Goal: Transaction & Acquisition: Book appointment/travel/reservation

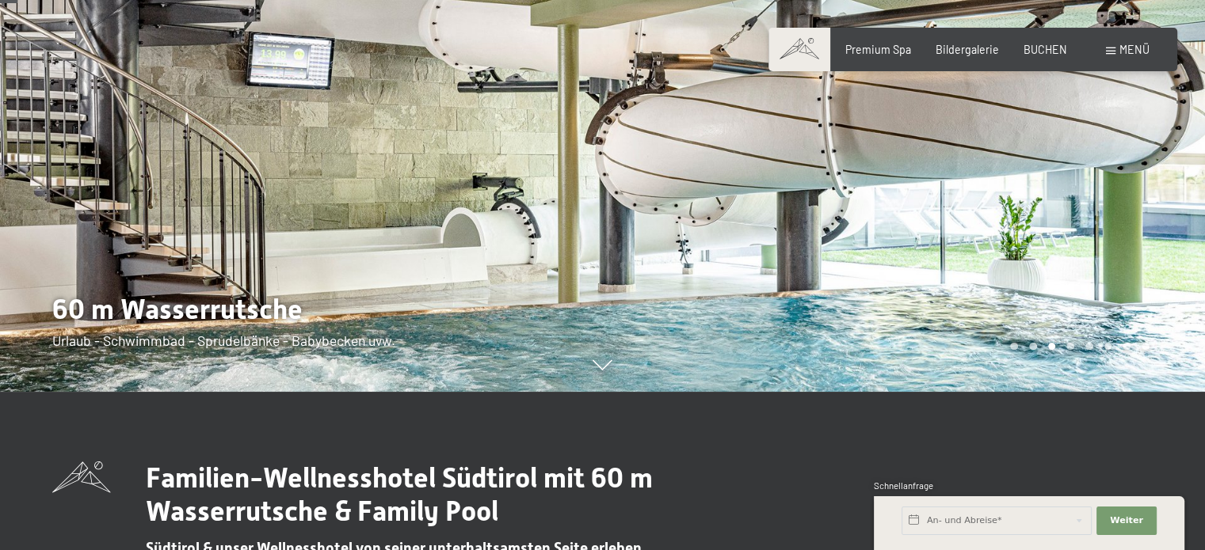
click at [1024, 235] on div at bounding box center [904, 117] width 603 height 550
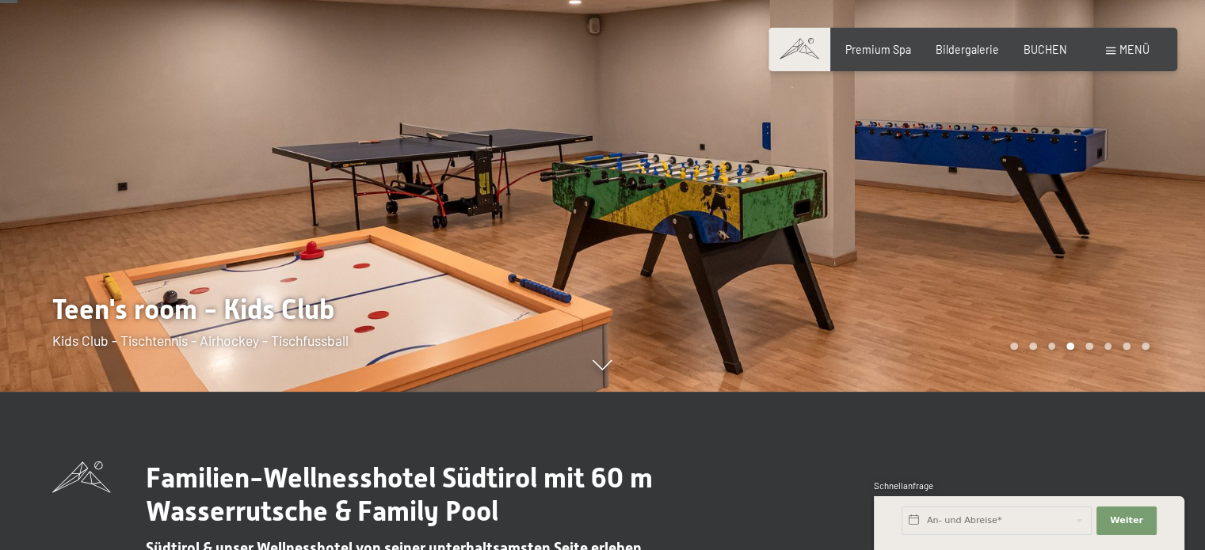
click at [1025, 234] on div at bounding box center [904, 117] width 603 height 550
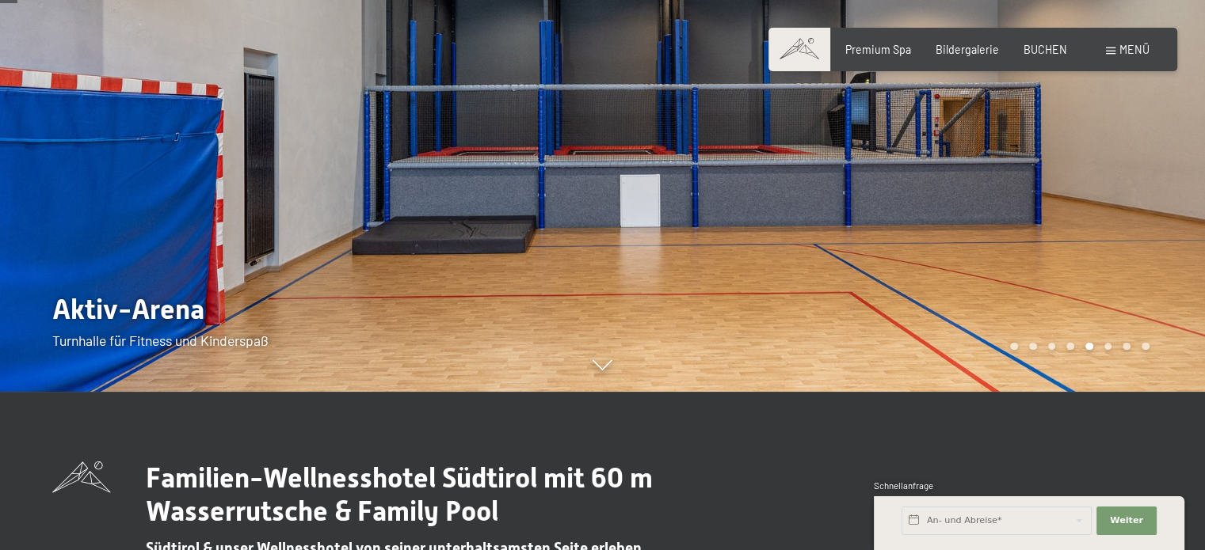
click at [1025, 231] on div at bounding box center [904, 117] width 603 height 550
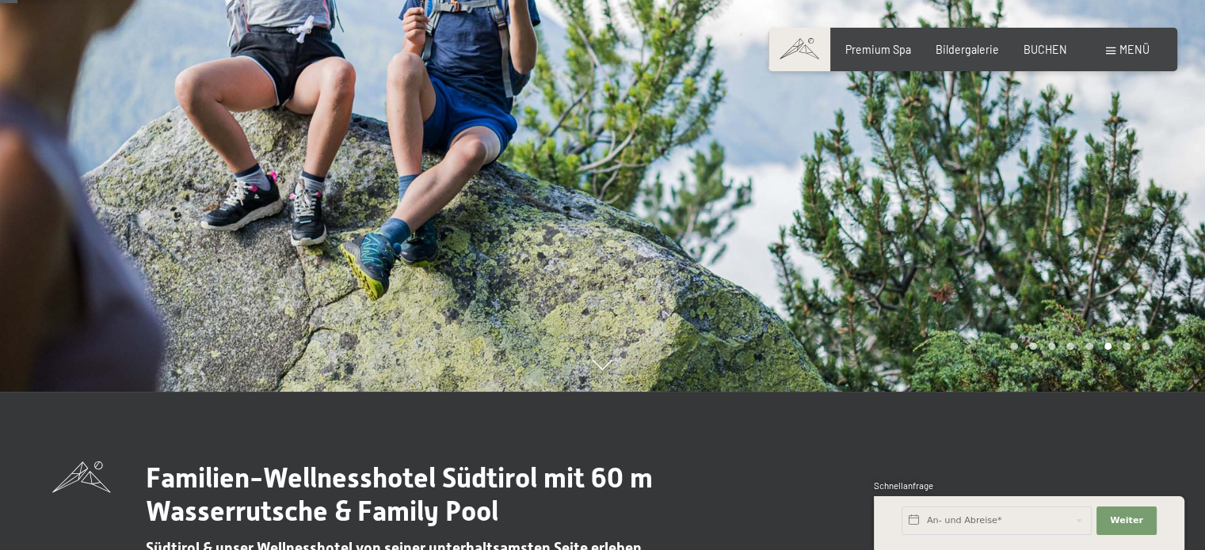
click at [1025, 229] on div at bounding box center [904, 117] width 603 height 550
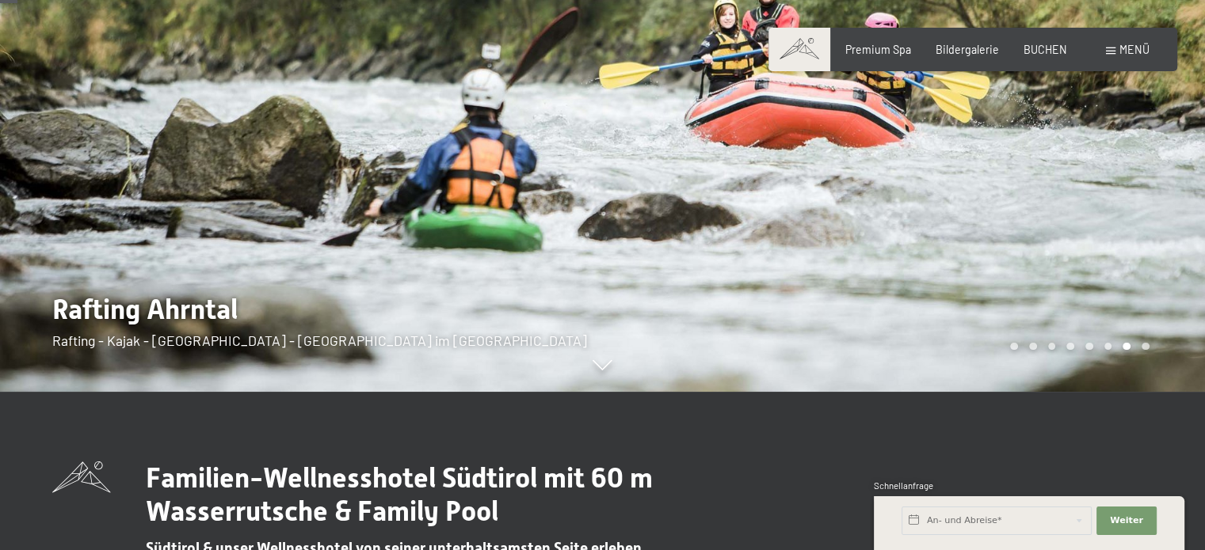
click at [1025, 229] on div at bounding box center [904, 117] width 603 height 550
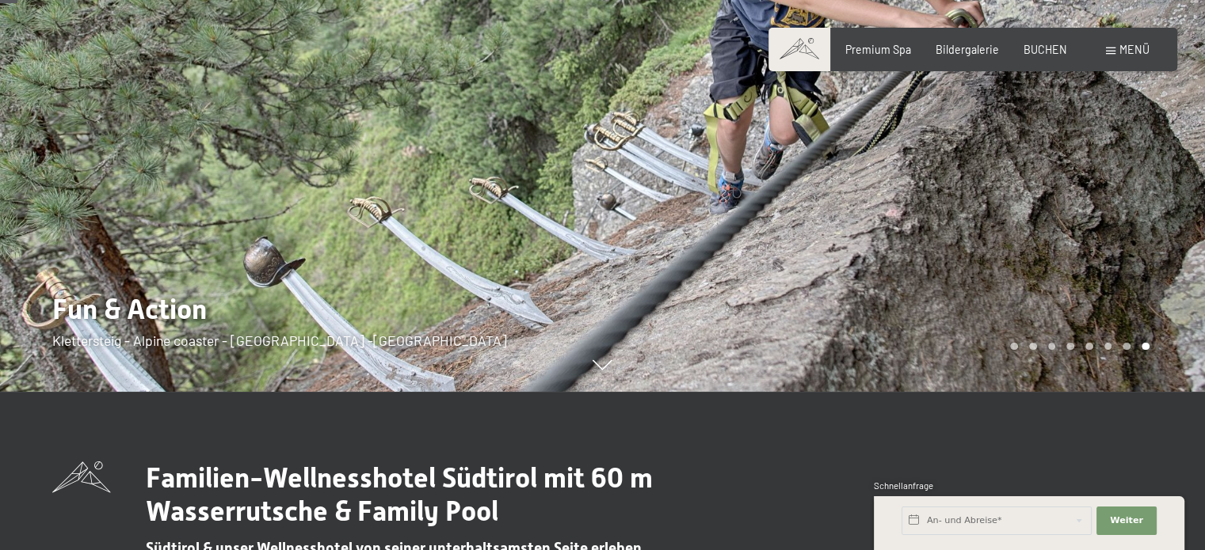
click at [1024, 227] on div at bounding box center [904, 117] width 603 height 550
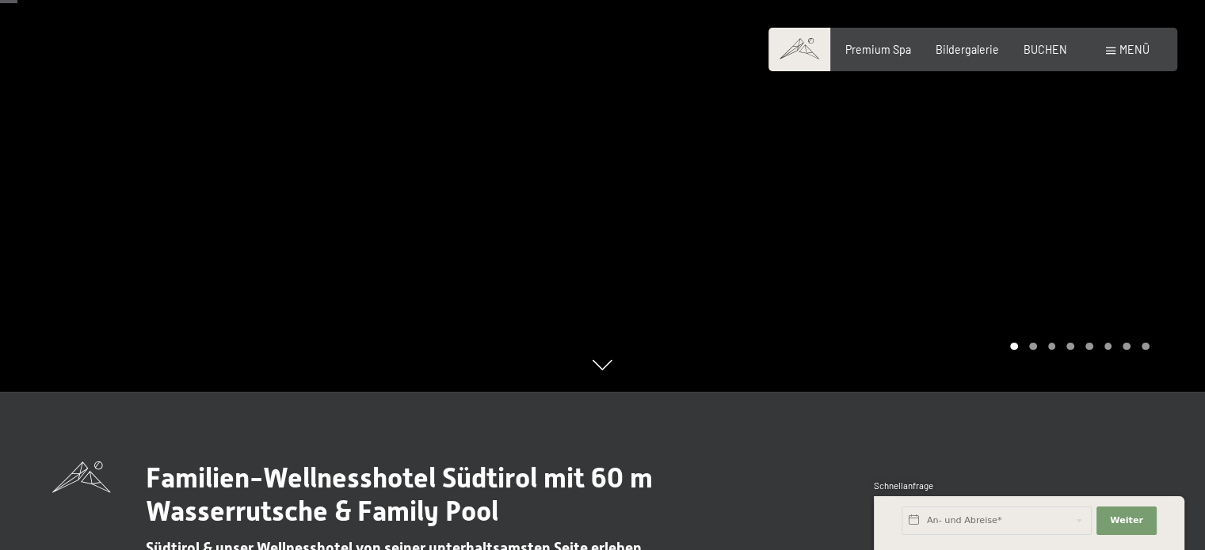
click at [1024, 227] on div at bounding box center [904, 117] width 603 height 550
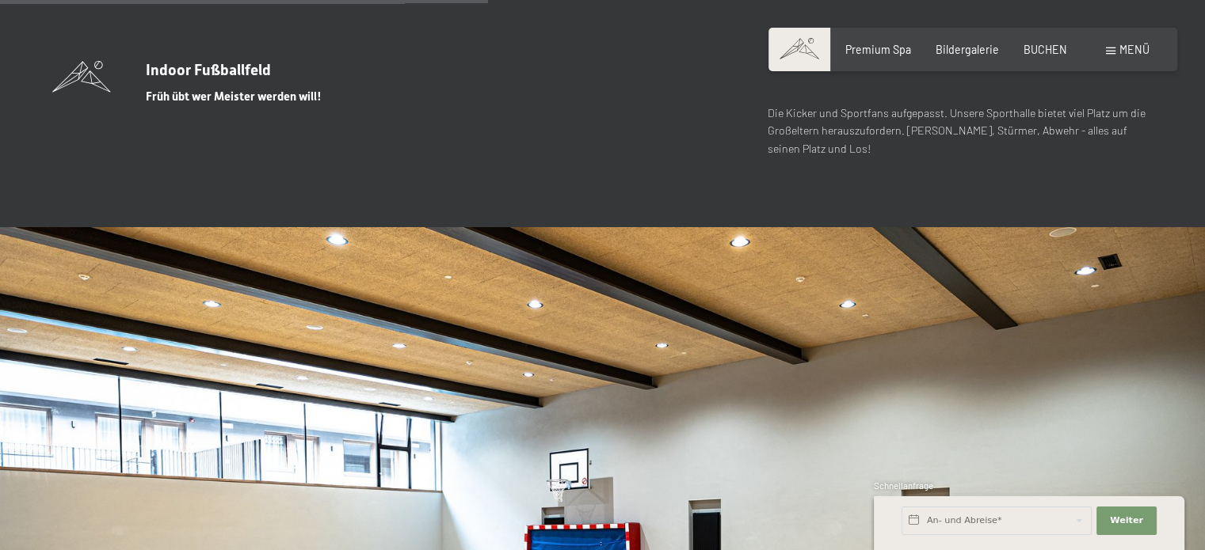
scroll to position [4514, 0]
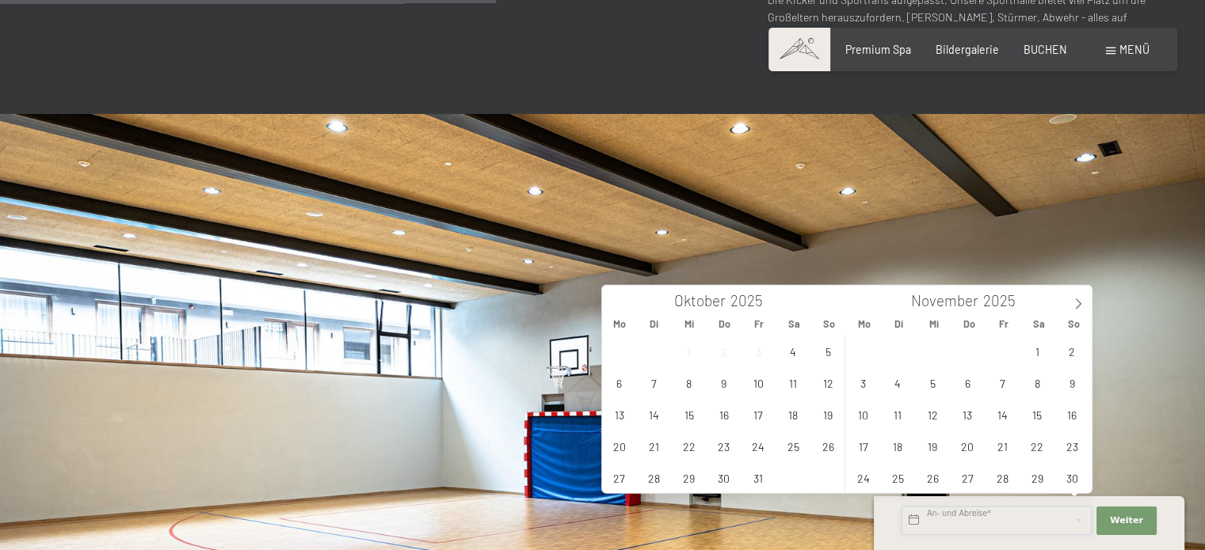
click at [951, 517] on input "text" at bounding box center [996, 521] width 190 height 29
click at [1083, 303] on icon at bounding box center [1077, 304] width 11 height 11
click at [891, 447] on span "23" at bounding box center [897, 446] width 31 height 31
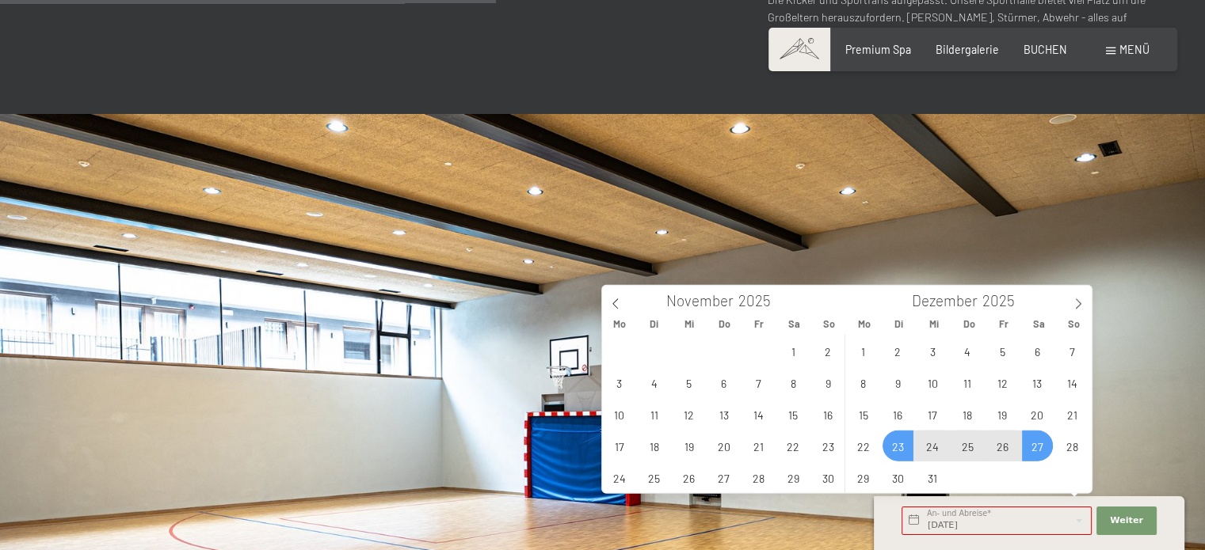
click at [1039, 444] on span "27" at bounding box center [1037, 446] width 31 height 31
type input "Di. 23.12.2025 - Sa. 27.12.2025"
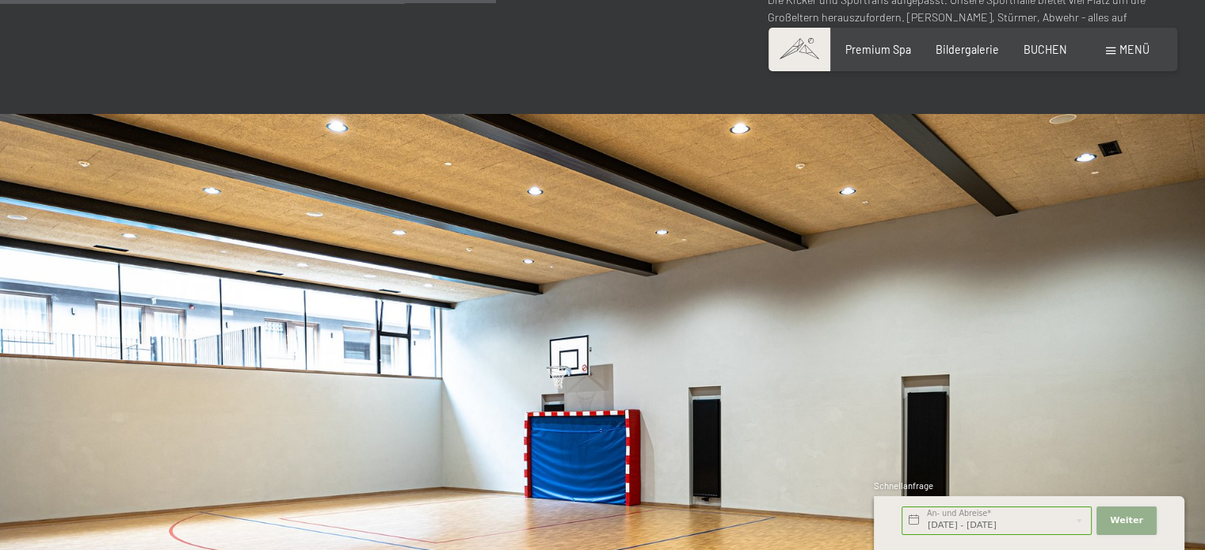
click at [1126, 516] on span "Weiter" at bounding box center [1126, 521] width 33 height 13
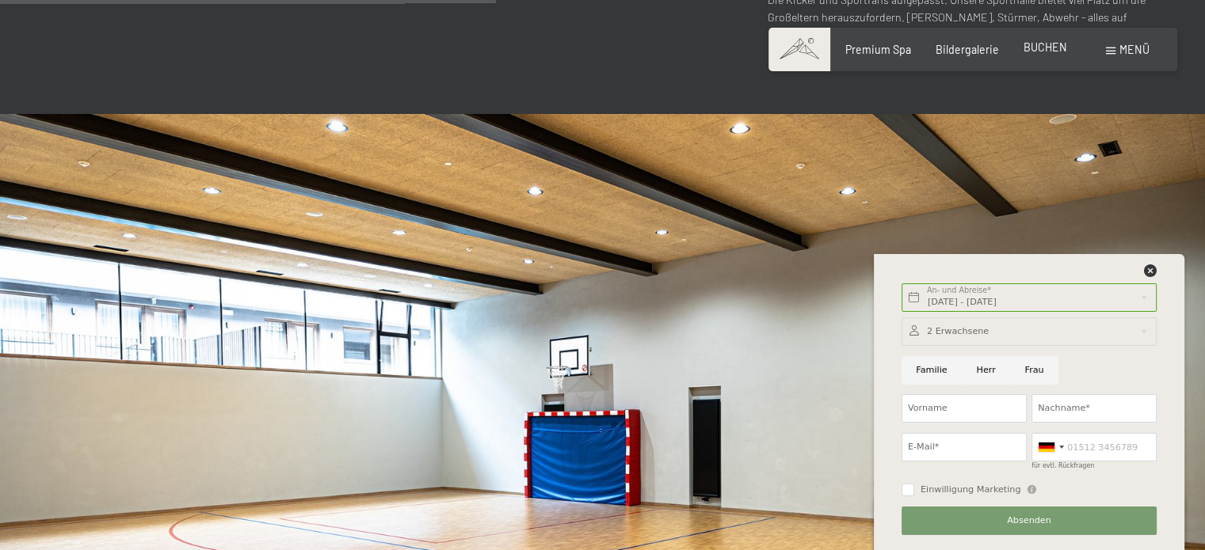
click at [1045, 51] on span "BUCHEN" at bounding box center [1045, 46] width 44 height 13
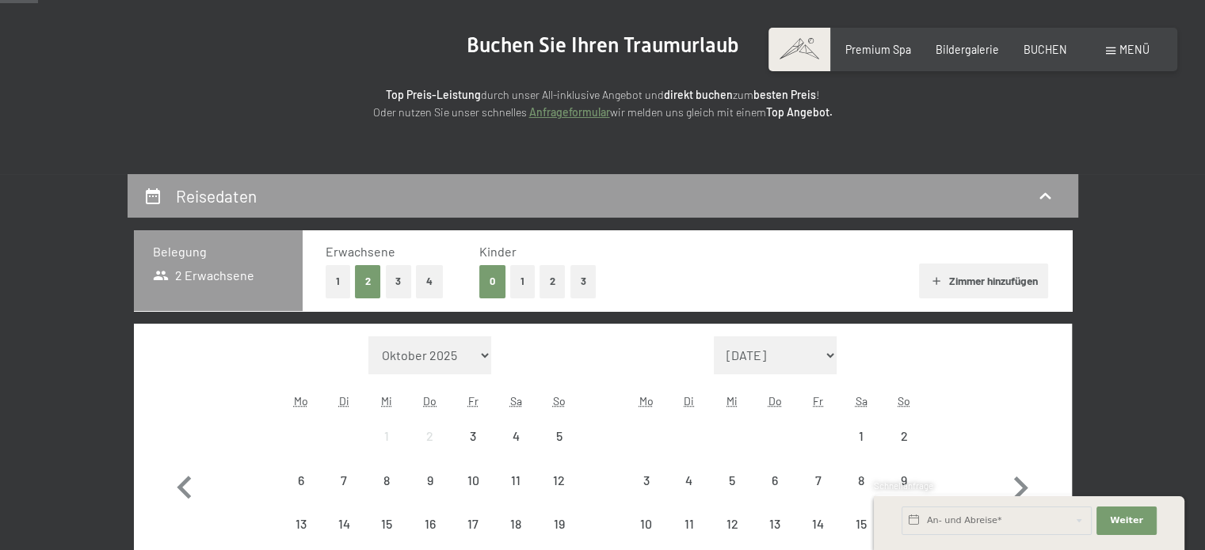
scroll to position [317, 0]
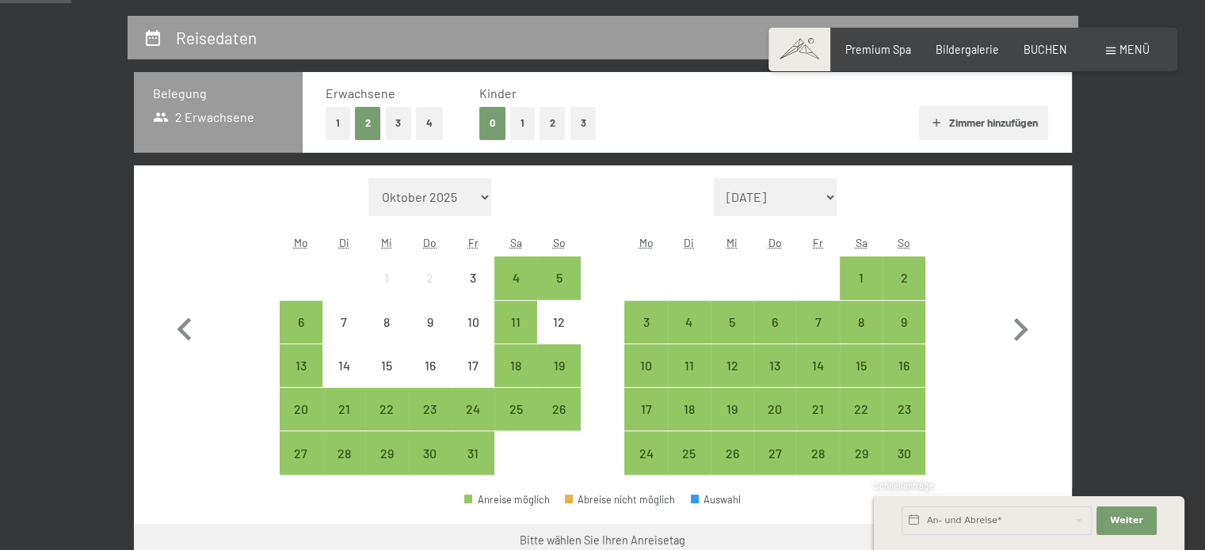
click at [524, 116] on button "1" at bounding box center [522, 123] width 25 height 32
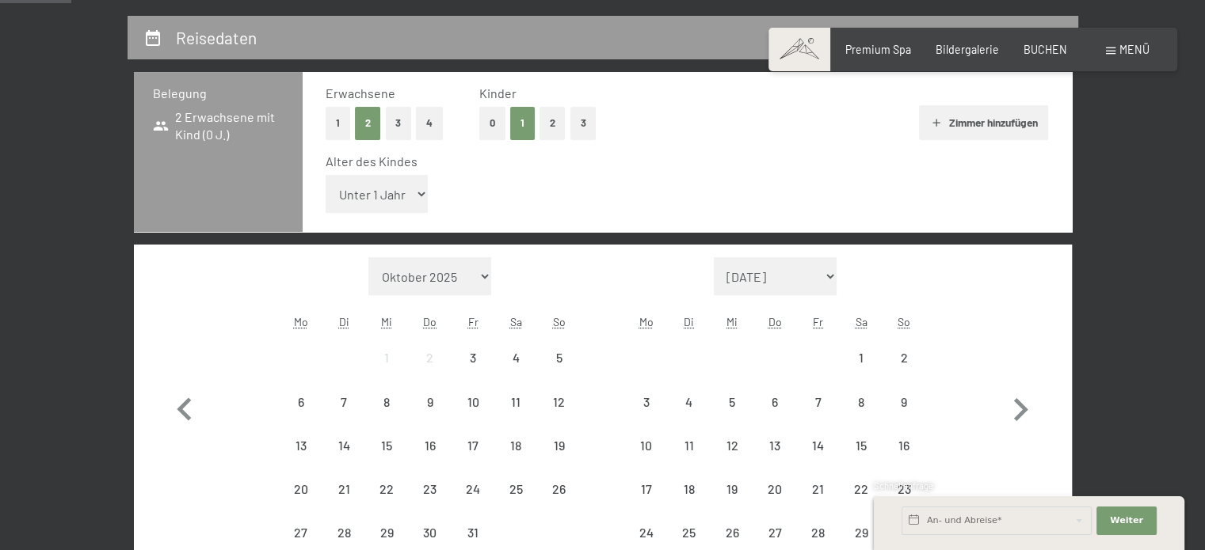
click at [396, 202] on select "Unter 1 Jahr 1 Jahr 2 Jahre 3 Jahre 4 Jahre 5 Jahre 6 Jahre 7 Jahre 8 Jahre 9 J…" at bounding box center [377, 194] width 103 height 38
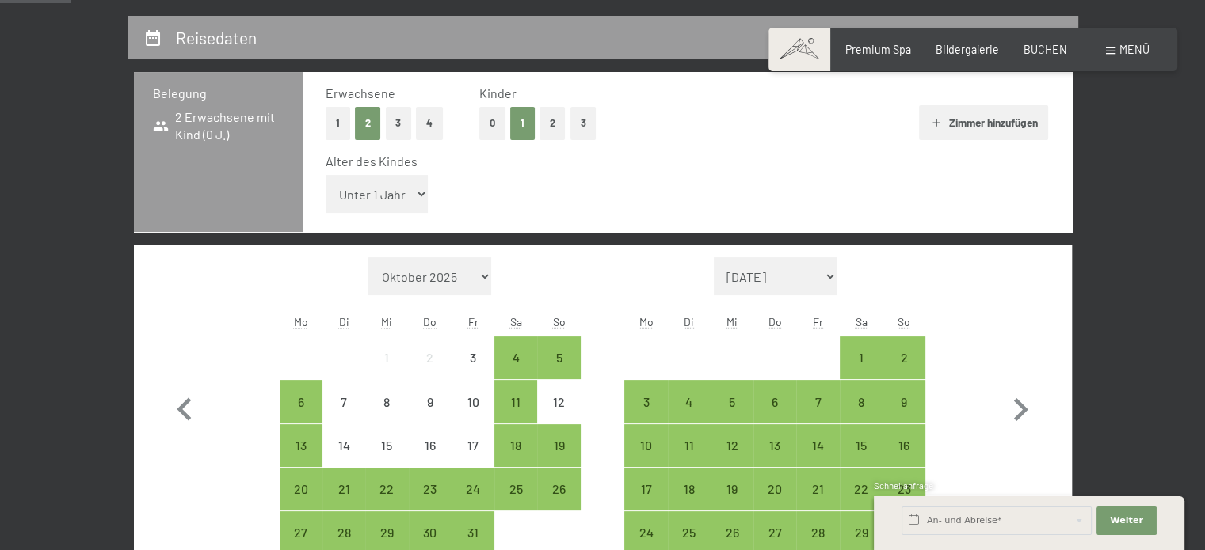
select select "6"
click at [326, 175] on select "Unter 1 Jahr 1 Jahr 2 Jahre 3 Jahre 4 Jahre 5 Jahre 6 Jahre 7 Jahre 8 Jahre 9 J…" at bounding box center [377, 194] width 103 height 38
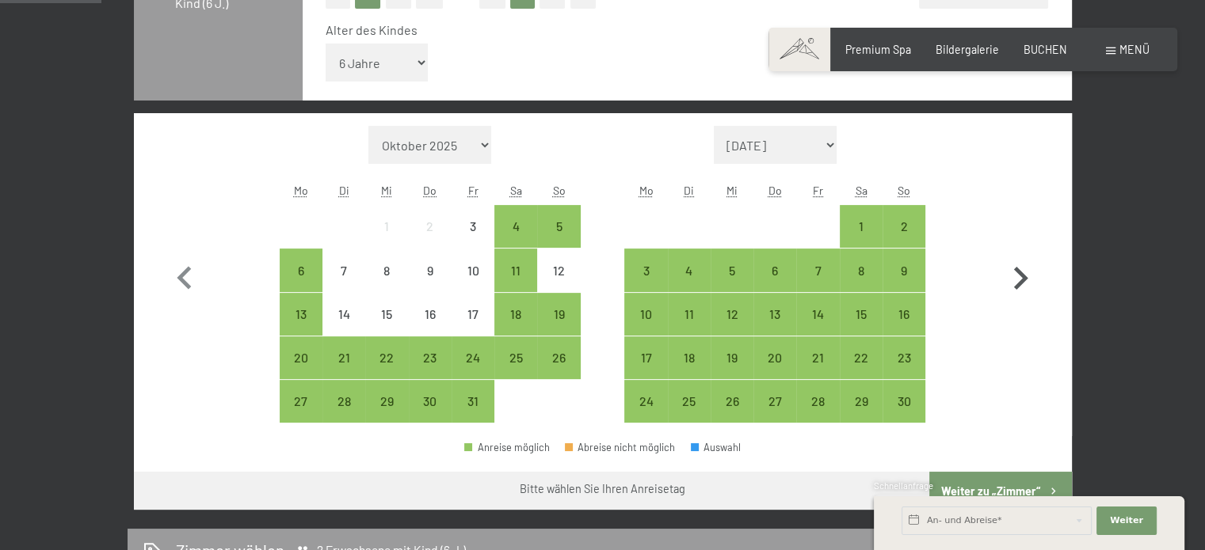
scroll to position [475, 0]
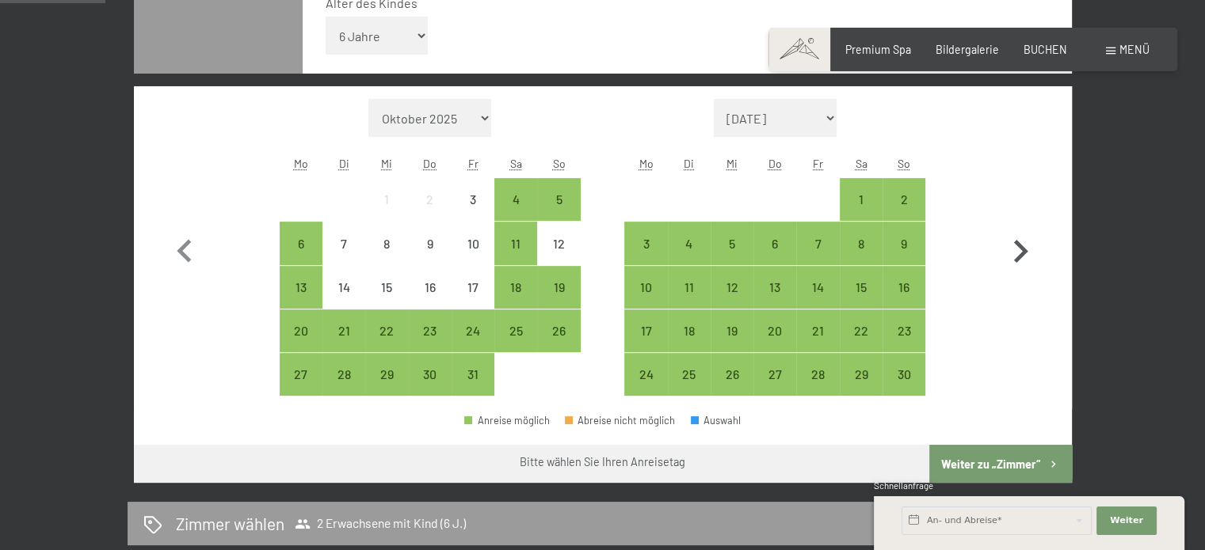
click at [1027, 250] on icon "button" at bounding box center [1020, 252] width 46 height 46
select select "[DATE]"
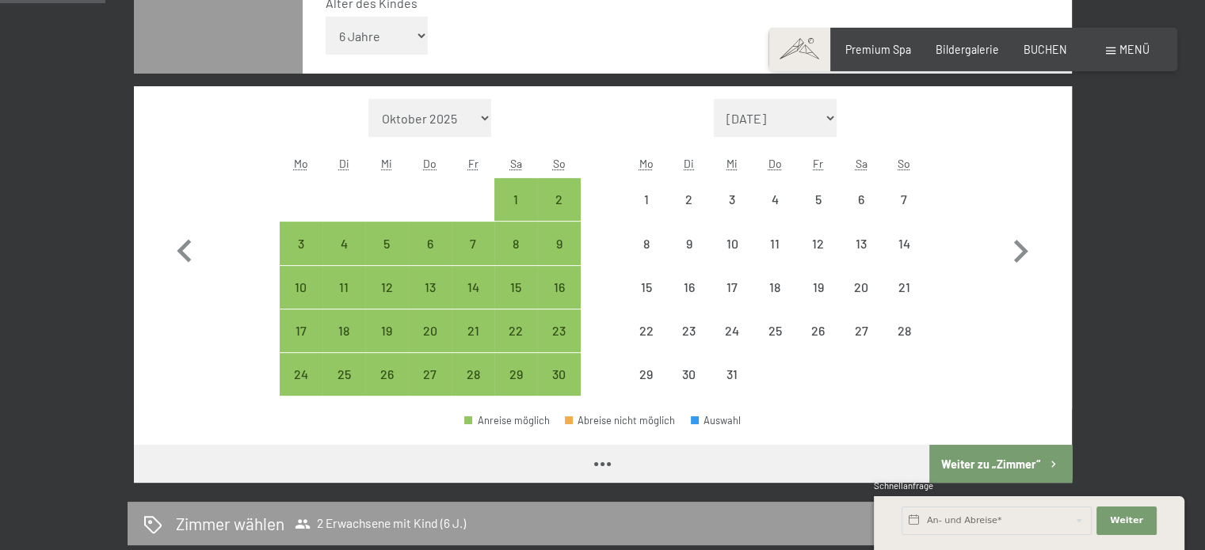
select select "[DATE]"
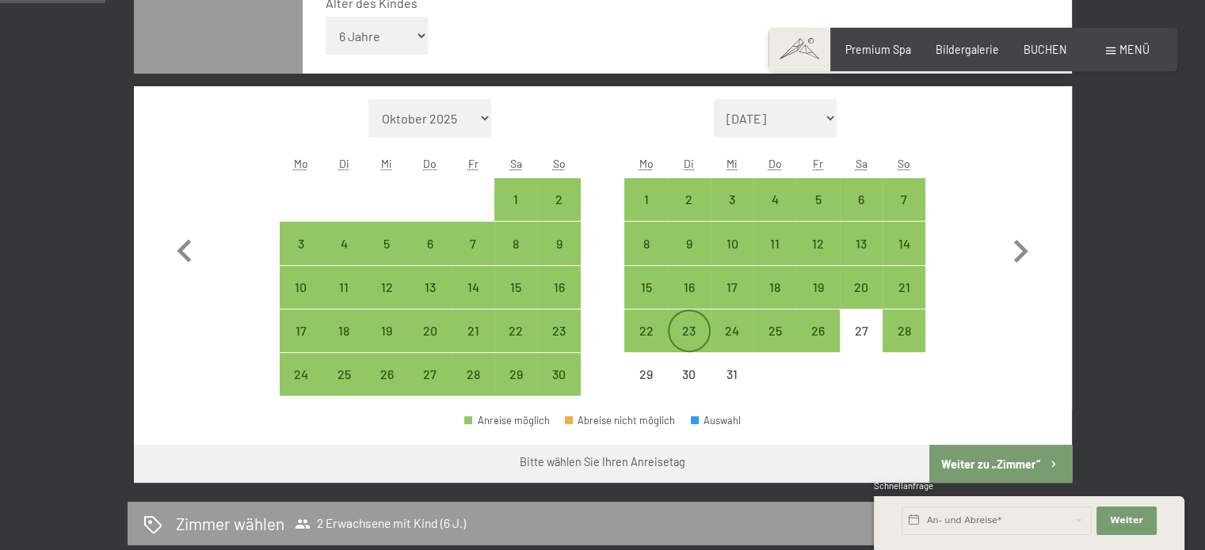
click at [686, 336] on div "23" at bounding box center [689, 345] width 40 height 40
select select "[DATE]"
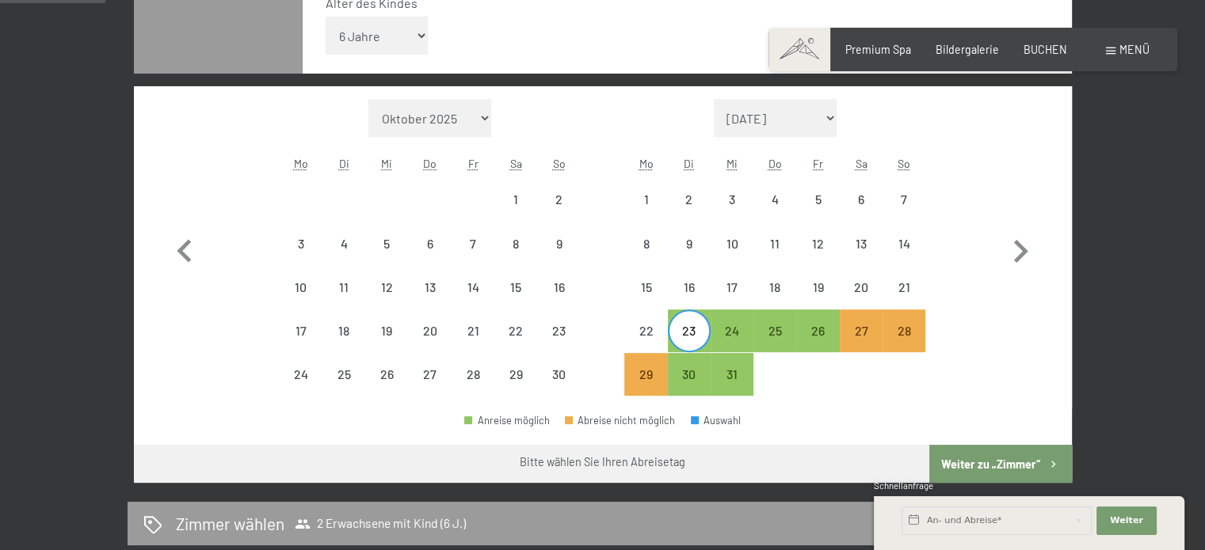
click at [699, 329] on div "23" at bounding box center [689, 345] width 40 height 40
select select "[DATE]"
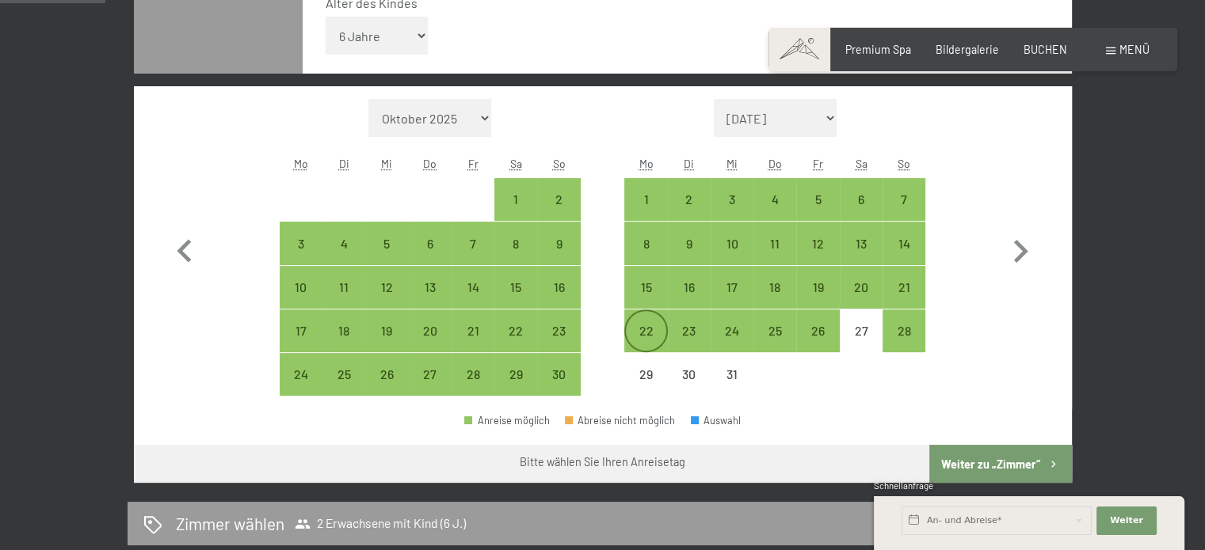
click at [649, 330] on div "22" at bounding box center [646, 345] width 40 height 40
select select "[DATE]"
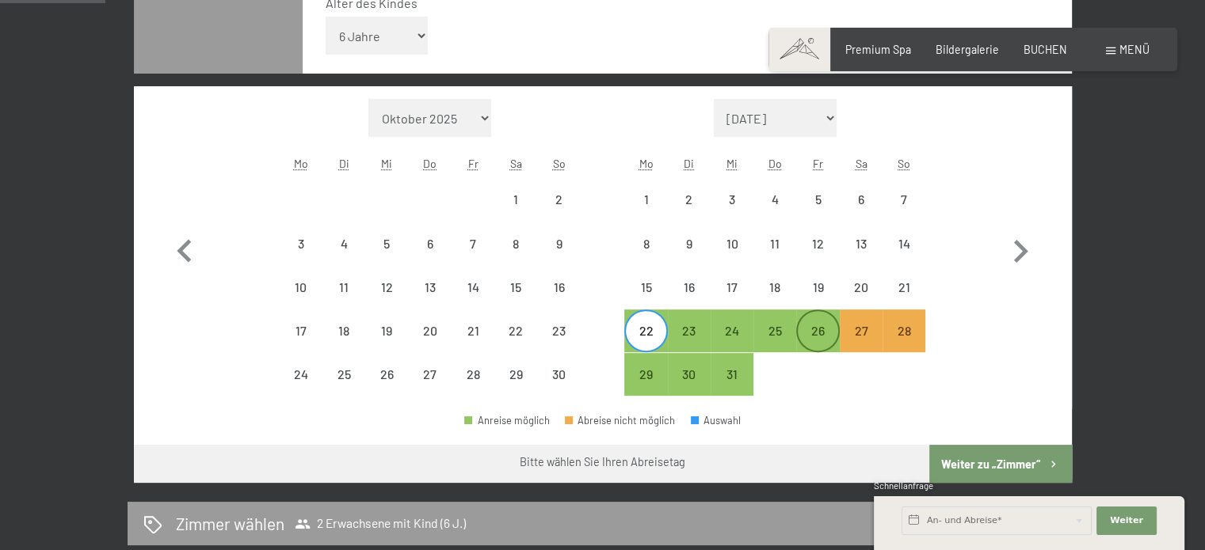
click at [823, 319] on div "26" at bounding box center [818, 331] width 40 height 40
select select "[DATE]"
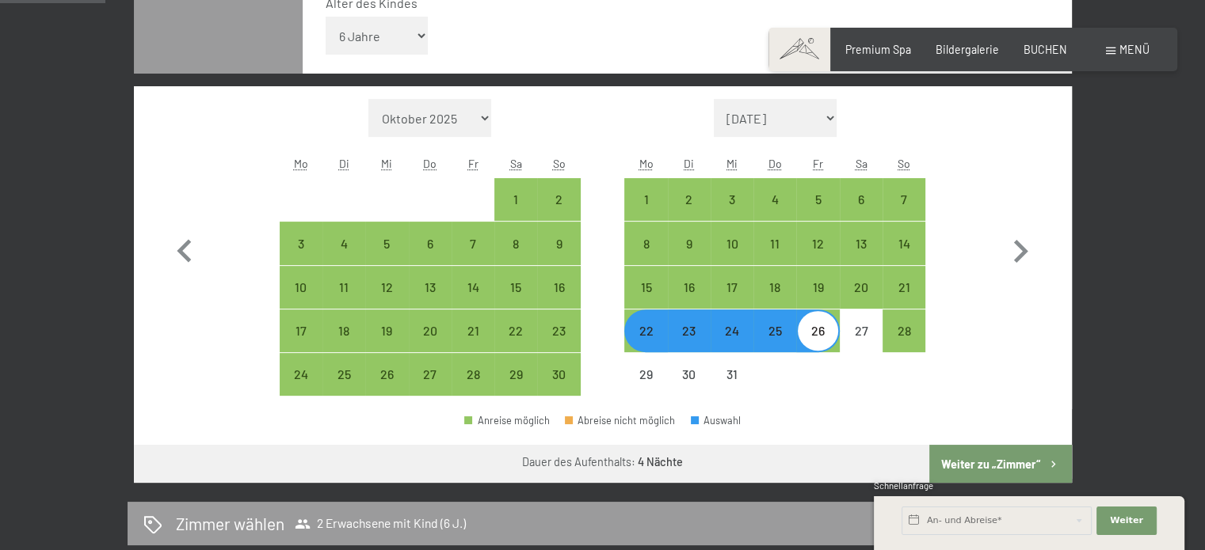
click at [1001, 460] on button "Weiter zu „Zimmer“" at bounding box center [1000, 464] width 142 height 38
select select "[DATE]"
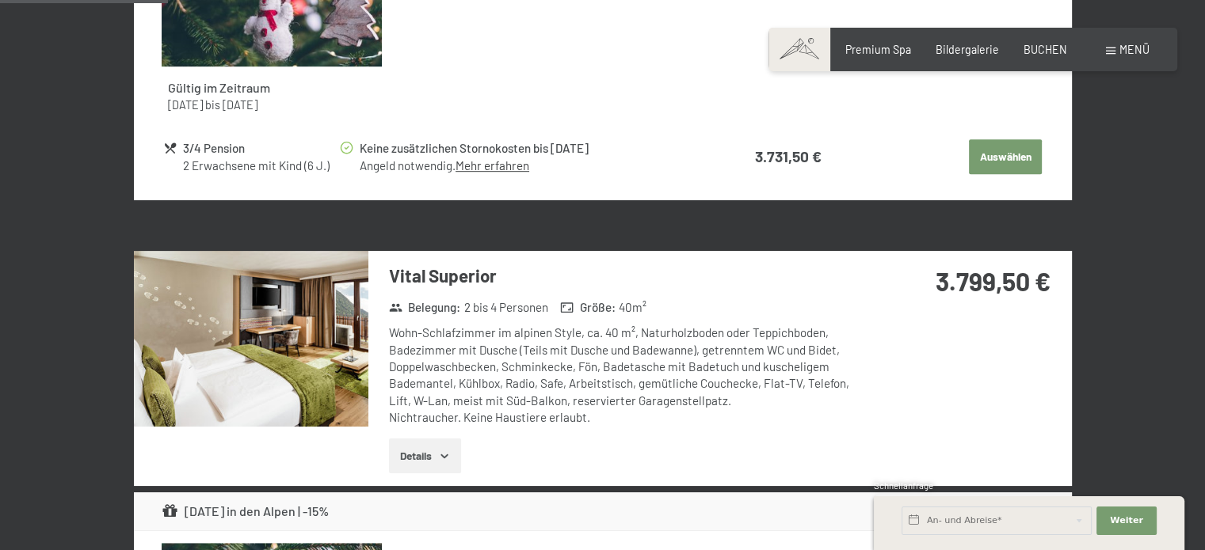
scroll to position [887, 0]
